Goal: Task Accomplishment & Management: Manage account settings

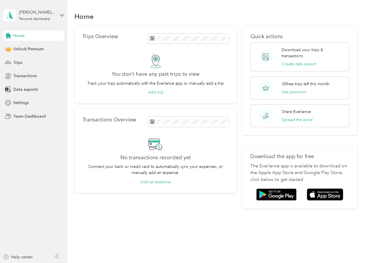
click at [40, 34] on div "Home" at bounding box center [33, 35] width 61 height 10
click at [32, 58] on div "Trips" at bounding box center [33, 62] width 61 height 10
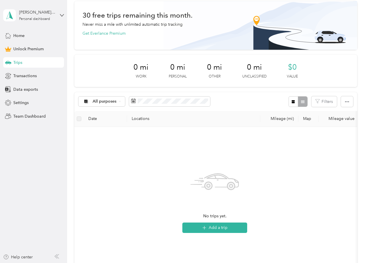
scroll to position [24, 0]
click at [41, 32] on div "Home" at bounding box center [33, 35] width 61 height 10
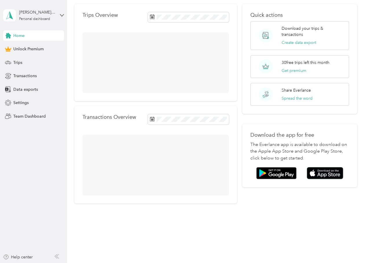
scroll to position [5, 0]
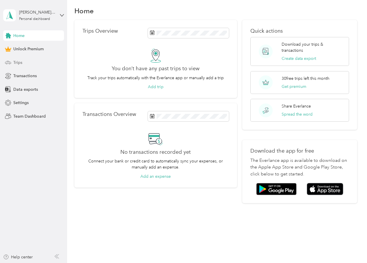
click at [31, 65] on div "Trips" at bounding box center [33, 62] width 61 height 10
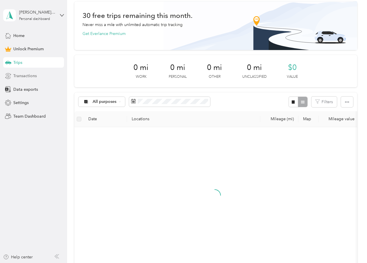
click at [31, 78] on span "Transactions" at bounding box center [24, 76] width 23 height 6
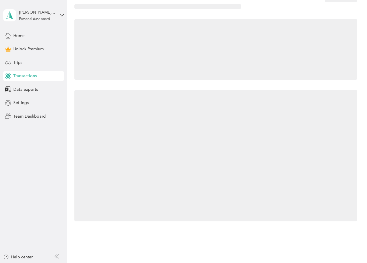
scroll to position [24, 0]
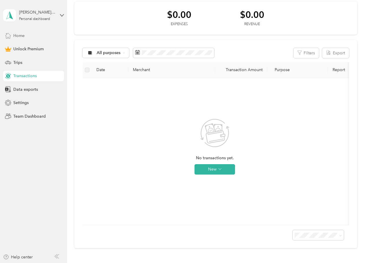
click at [36, 37] on div "Home" at bounding box center [33, 35] width 61 height 10
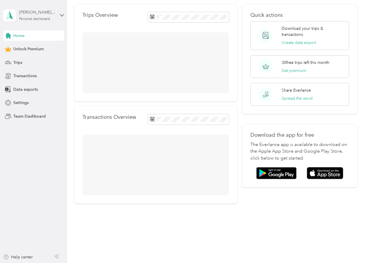
scroll to position [5, 0]
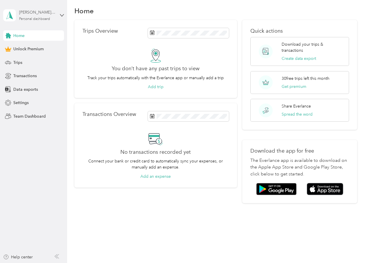
click at [54, 18] on div "[PERSON_NAME][EMAIL_ADDRESS][DOMAIN_NAME] Personal dashboard" at bounding box center [37, 15] width 36 height 12
click at [57, 53] on div "You’re signed in as [EMAIL_ADDRESS][DOMAIN_NAME] Log out" at bounding box center [80, 40] width 154 height 33
click at [56, 18] on div "[PERSON_NAME][EMAIL_ADDRESS][DOMAIN_NAME] Personal dashboard" at bounding box center [33, 15] width 61 height 20
click at [49, 48] on div "Log out" at bounding box center [80, 48] width 146 height 10
